Goal: Navigation & Orientation: Find specific page/section

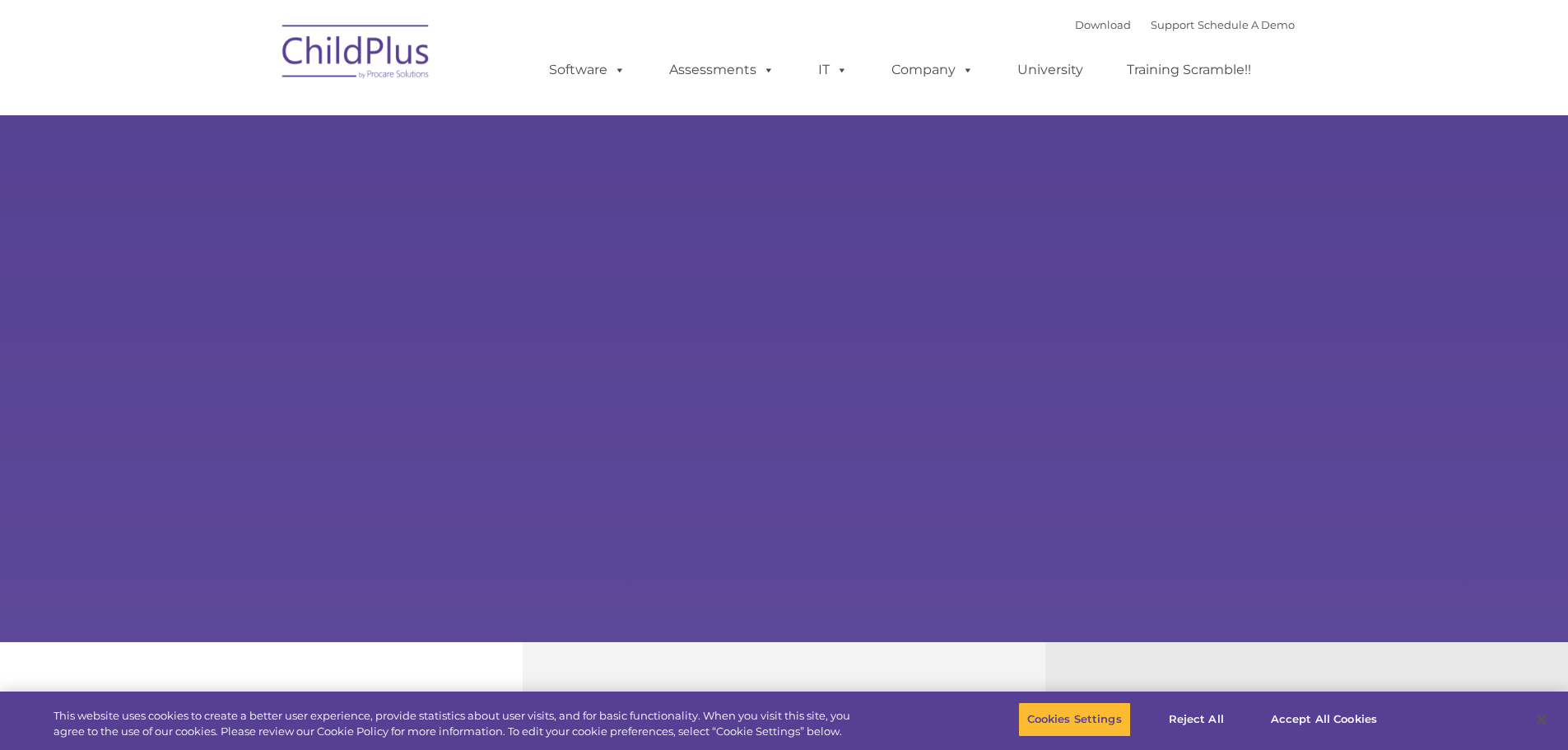
type input ""
select select "MEDIUM"
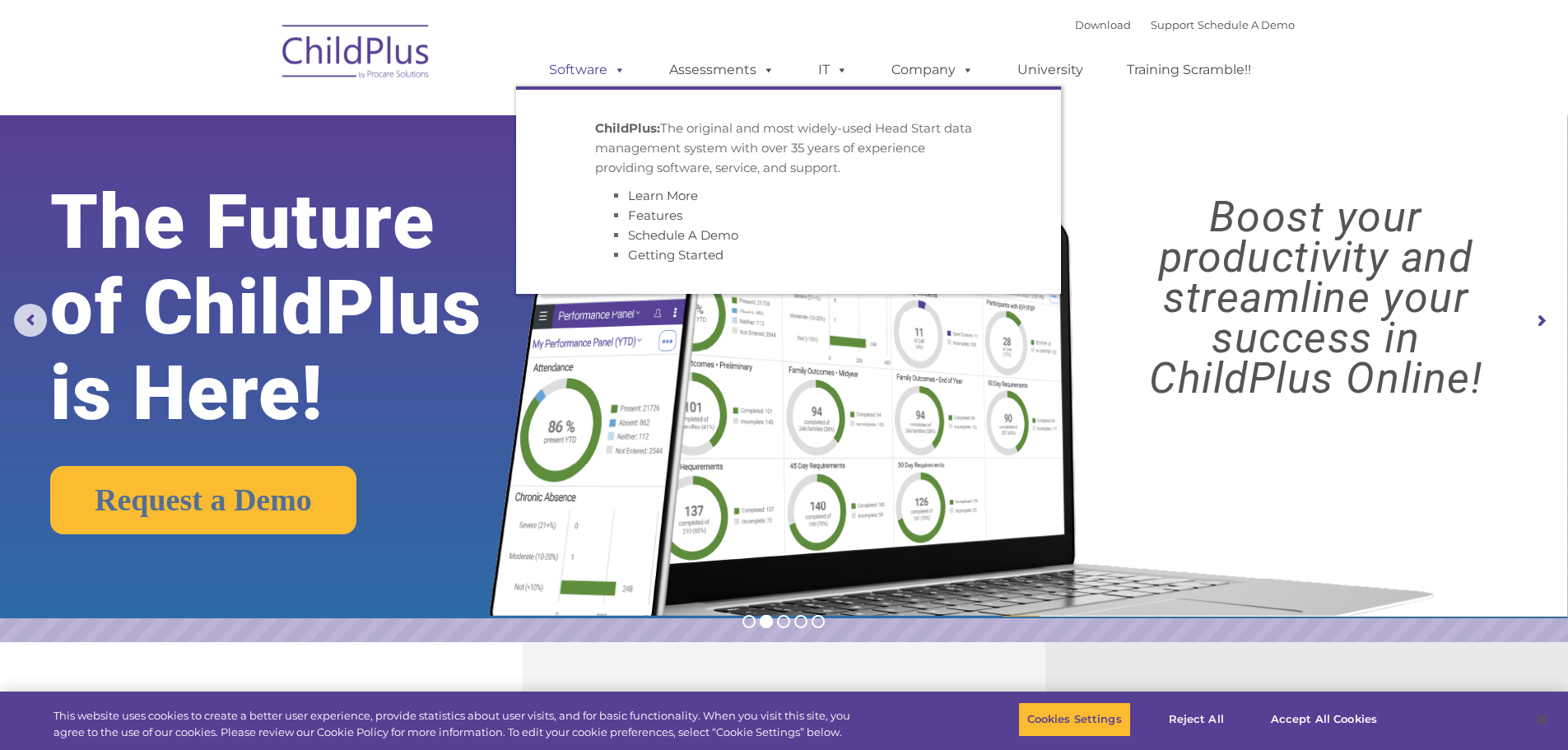
click at [594, 73] on link "Software" at bounding box center [587, 70] width 110 height 33
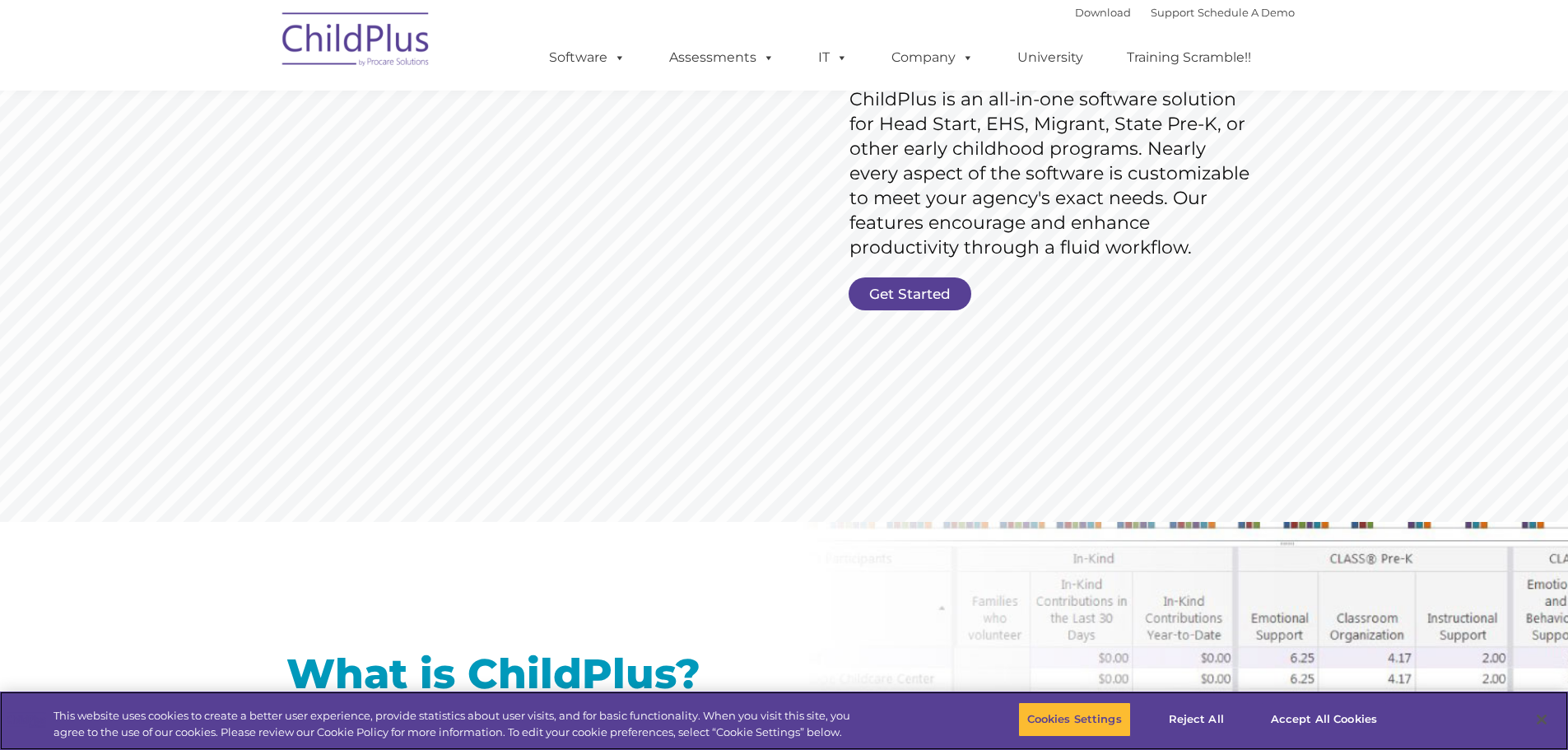
scroll to position [272, 0]
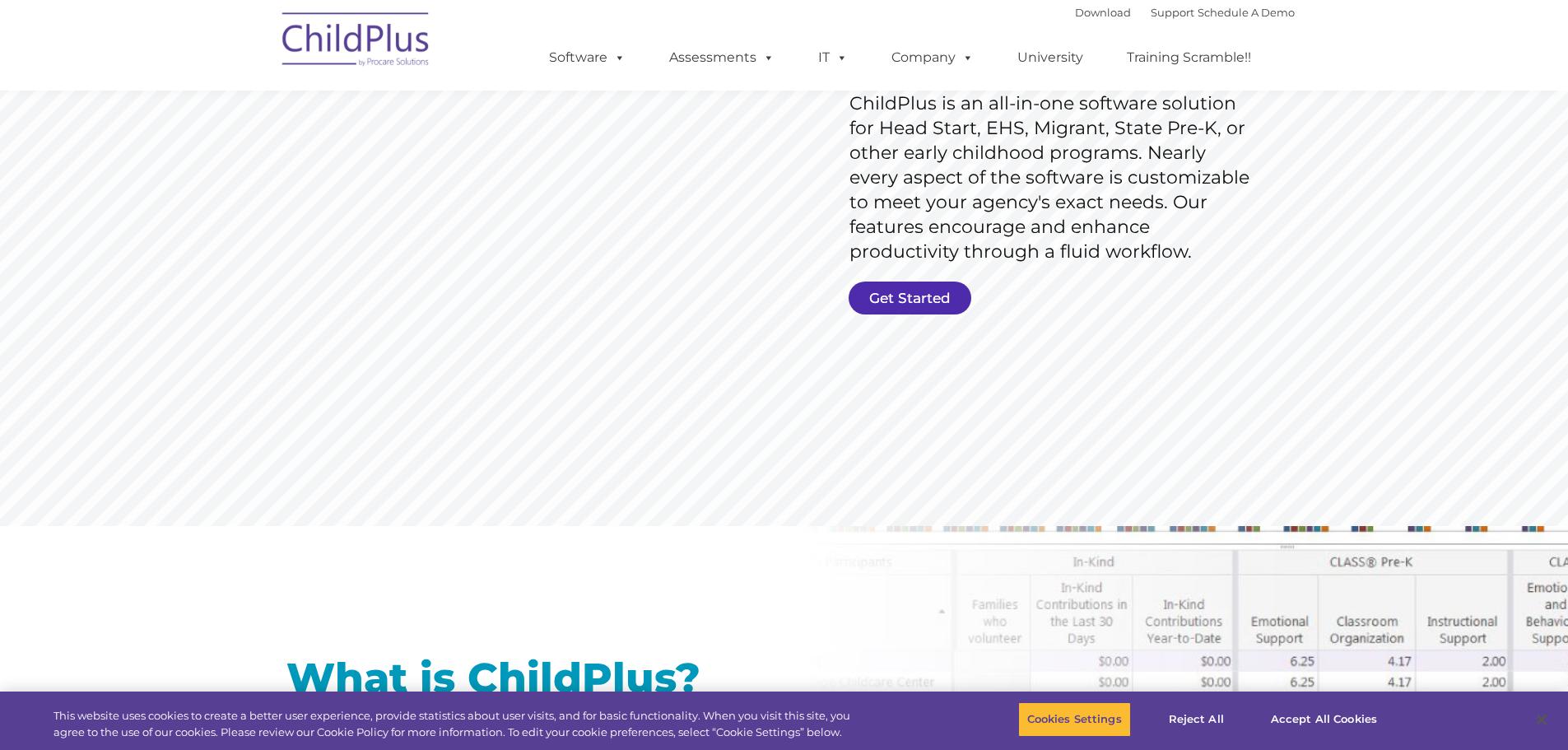
click at [948, 285] on link "Get Started" at bounding box center [910, 298] width 123 height 33
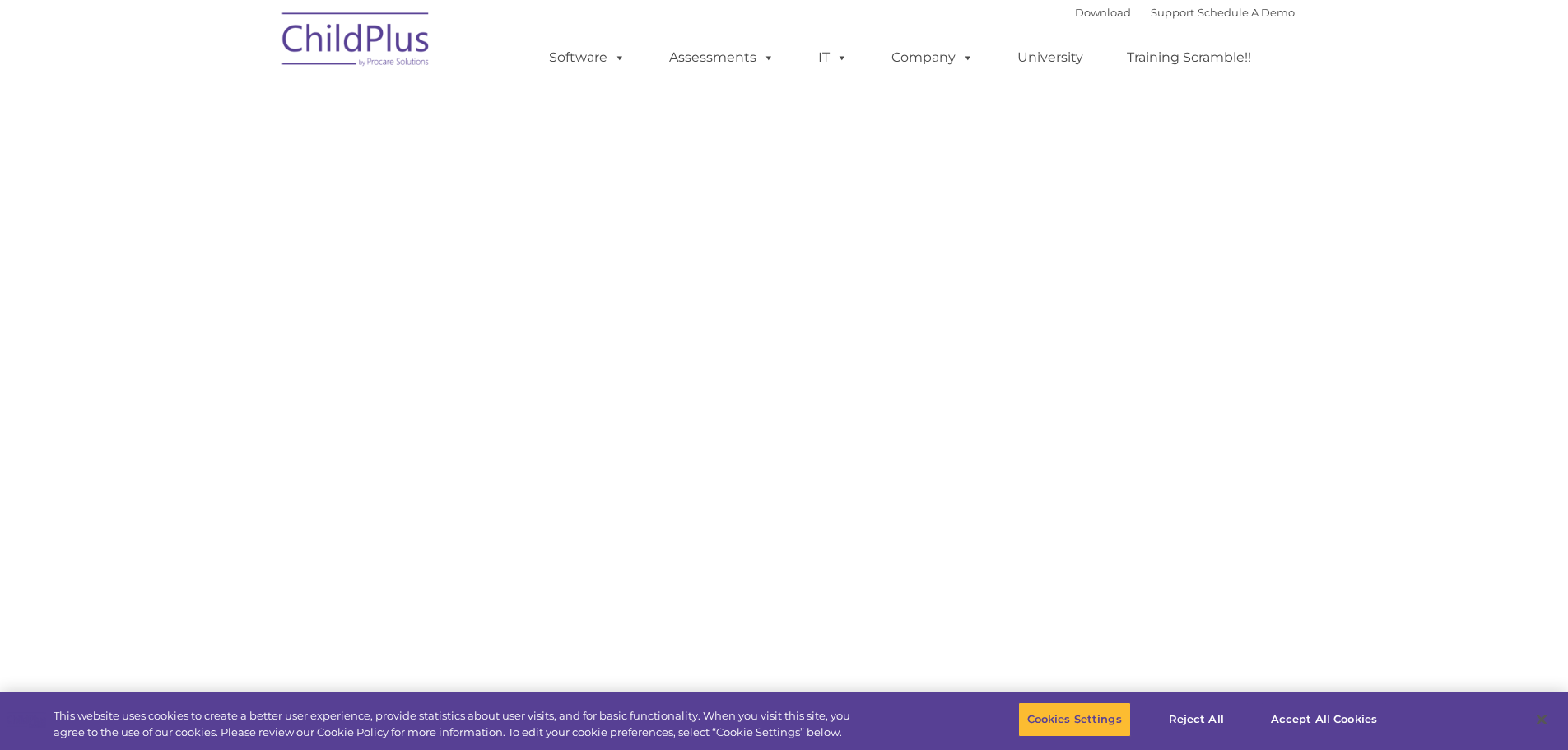
select select "MEDIUM"
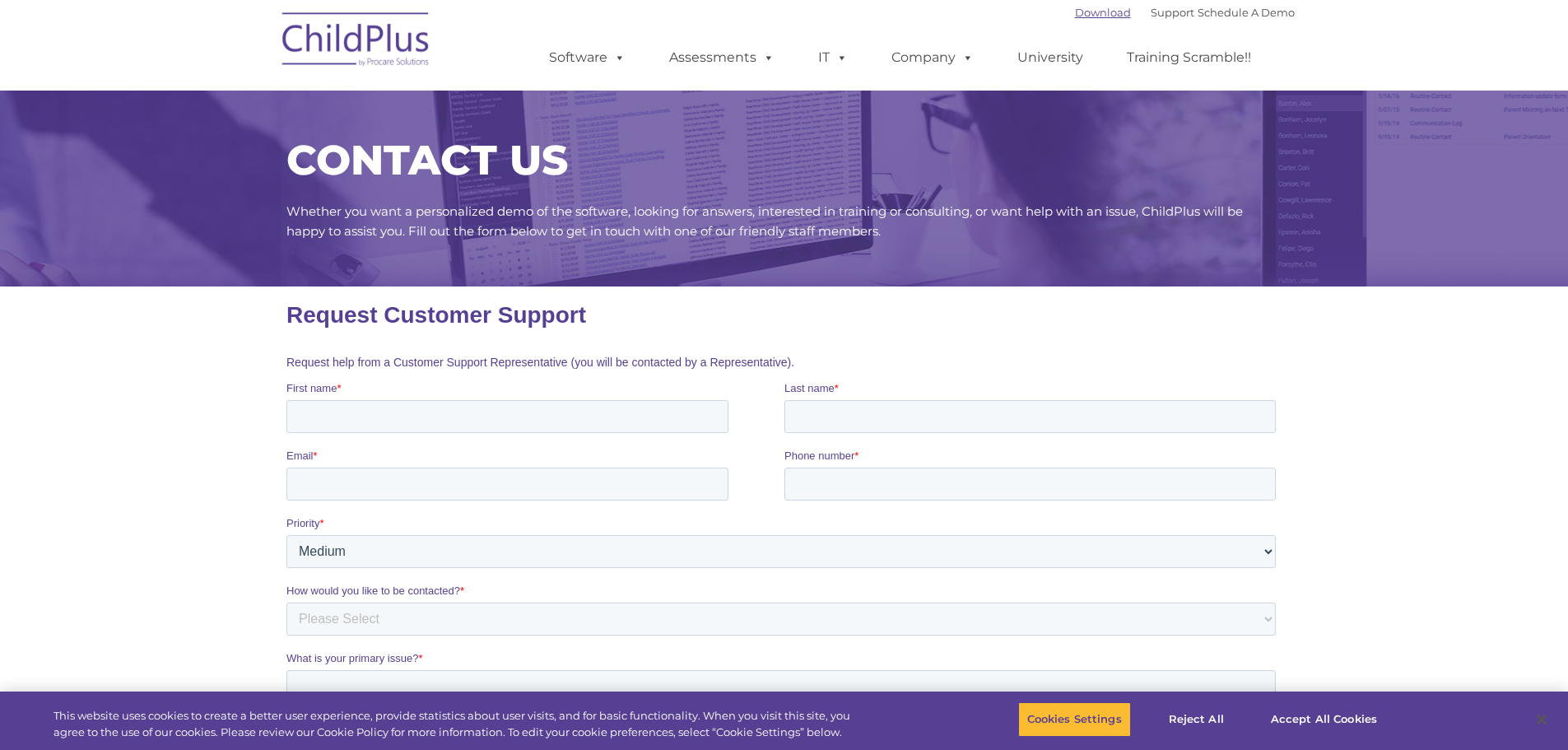
click at [1075, 16] on link "Download" at bounding box center [1103, 12] width 56 height 13
